Goal: Information Seeking & Learning: Learn about a topic

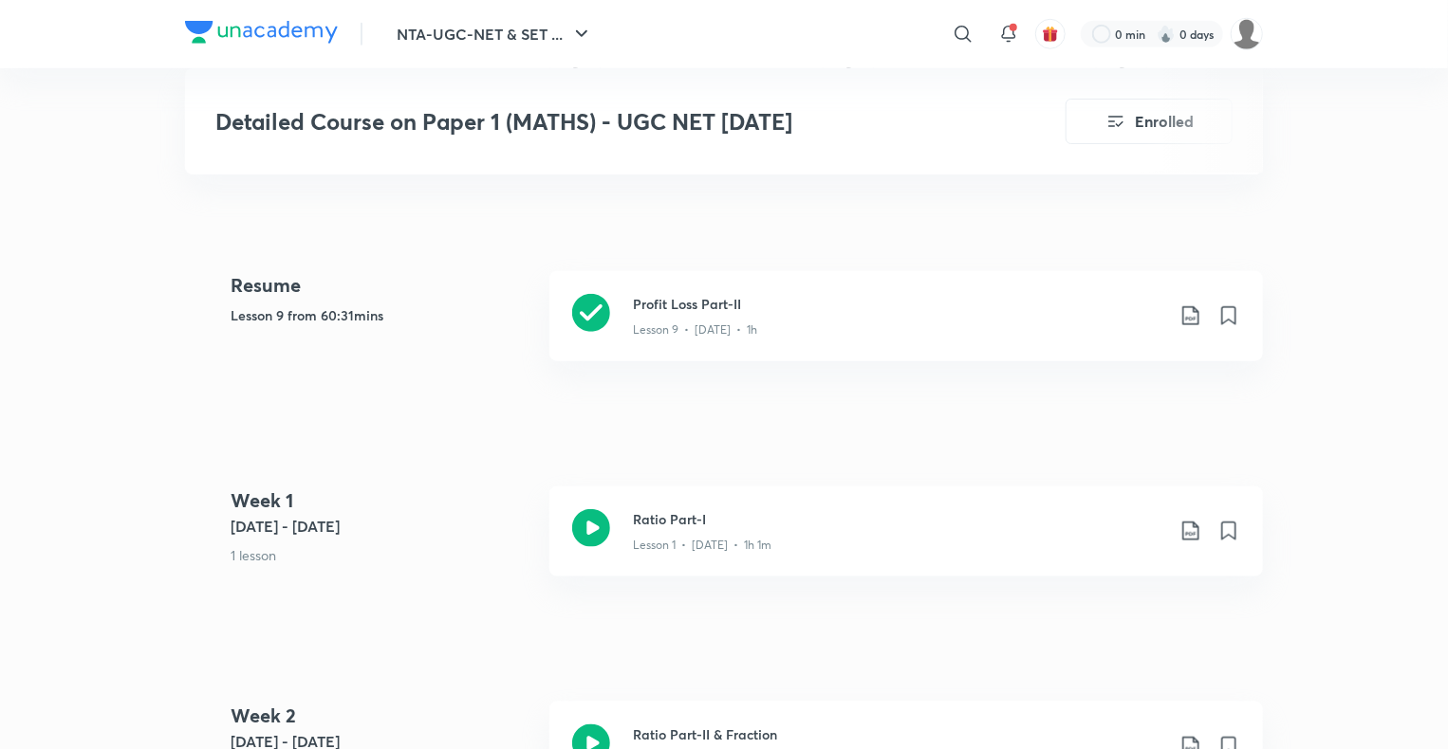
scroll to position [818, 0]
click at [233, 23] on img at bounding box center [261, 32] width 153 height 23
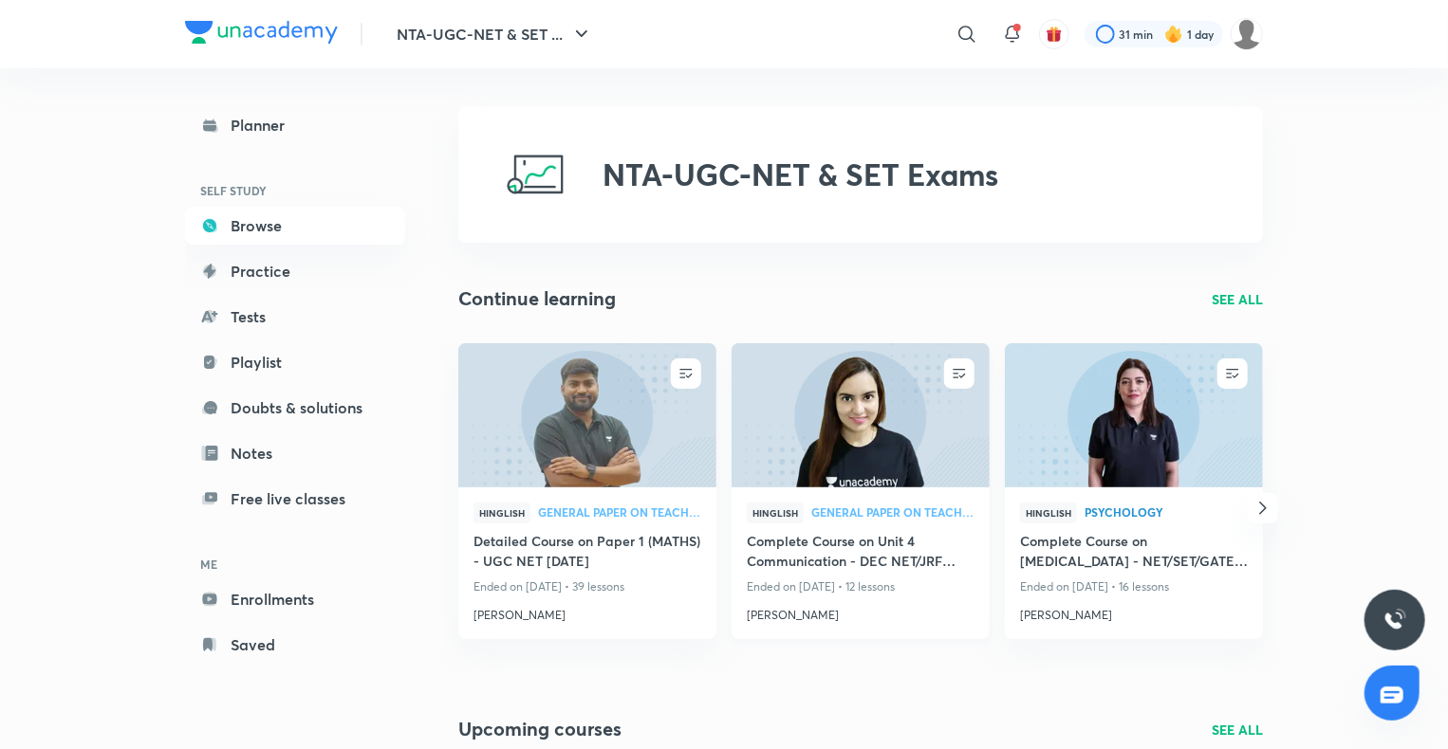
click at [811, 374] on img at bounding box center [860, 415] width 263 height 147
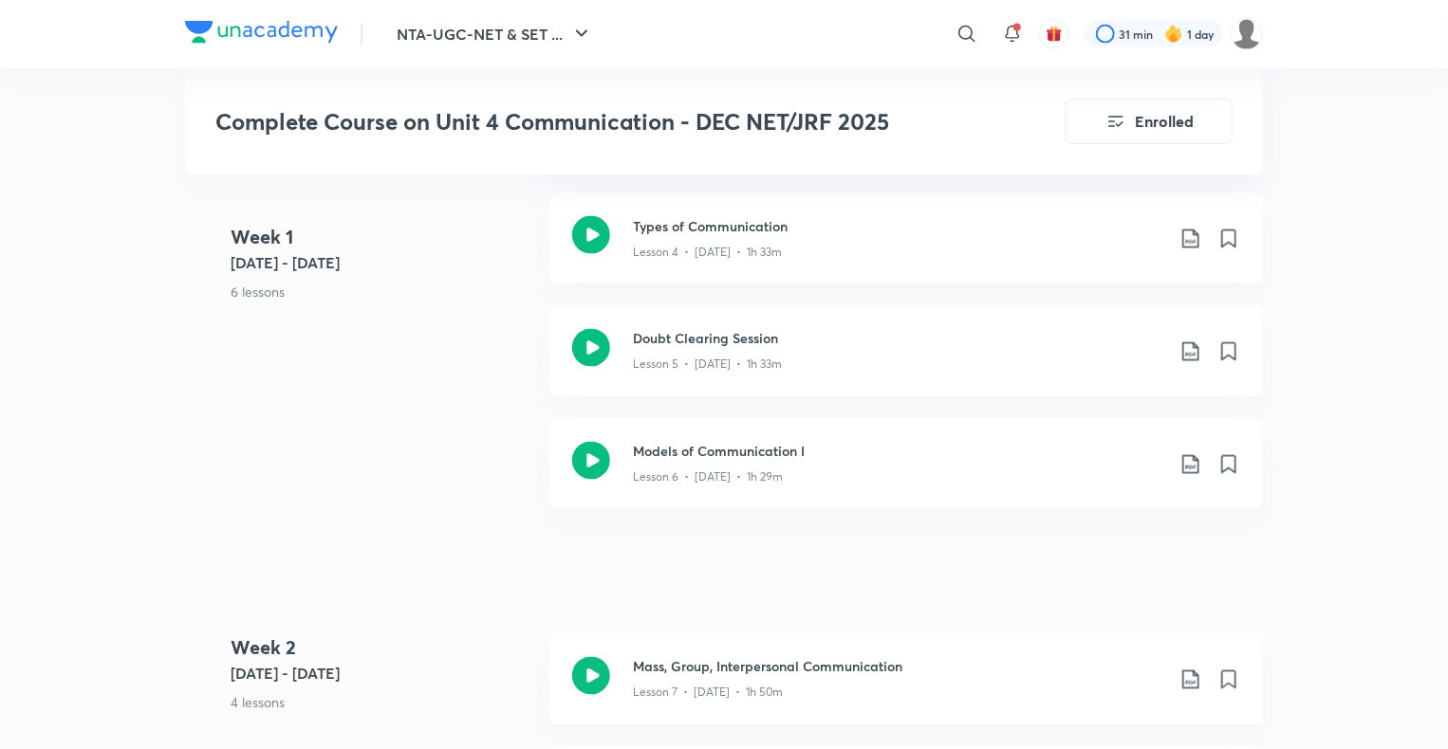
scroll to position [1476, 0]
